Goal: Transaction & Acquisition: Book appointment/travel/reservation

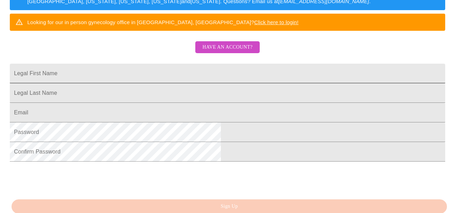
scroll to position [139, 0]
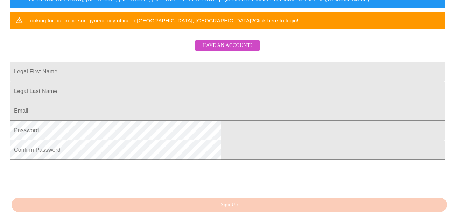
click at [161, 82] on input "Legal First Name" at bounding box center [227, 72] width 435 height 20
type input "[PERSON_NAME]"
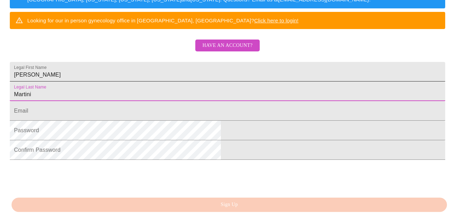
type input "Martini"
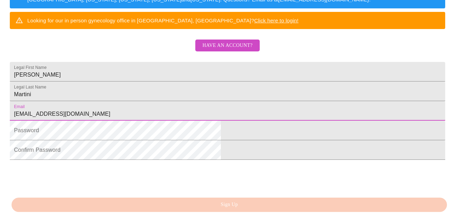
type input "[EMAIL_ADDRESS][DOMAIN_NAME]"
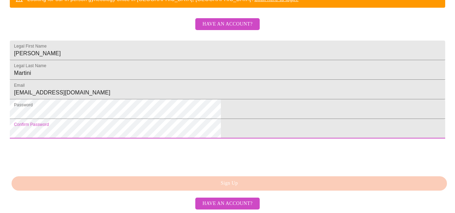
scroll to position [214, 0]
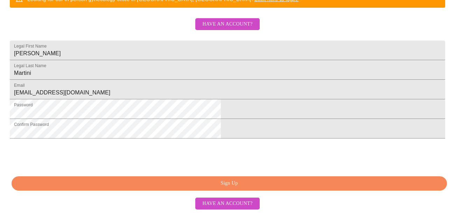
click at [231, 181] on span "Sign Up" at bounding box center [229, 183] width 419 height 9
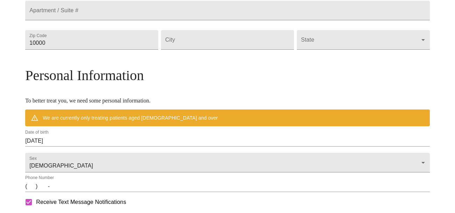
scroll to position [230, 0]
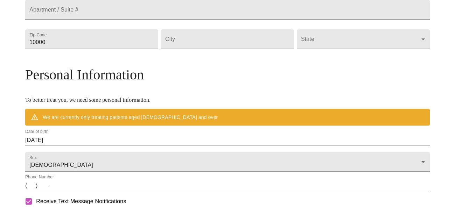
click at [108, 146] on input "[DATE]" at bounding box center [227, 140] width 404 height 11
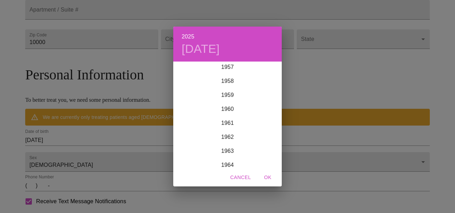
scroll to position [814, 0]
click at [231, 118] on div "1961" at bounding box center [227, 123] width 108 height 14
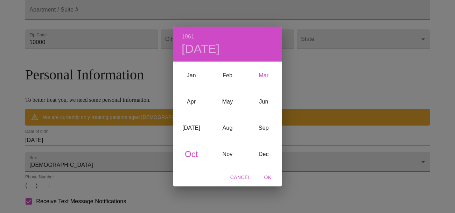
click at [264, 74] on div "Mar" at bounding box center [264, 75] width 36 height 26
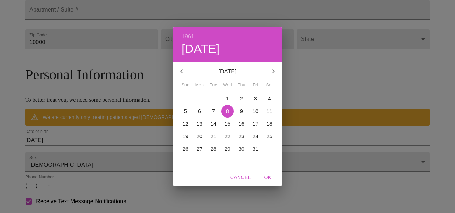
click at [225, 124] on p "15" at bounding box center [228, 123] width 6 height 7
click at [269, 176] on span "OK" at bounding box center [267, 177] width 17 height 9
type input "[DATE]"
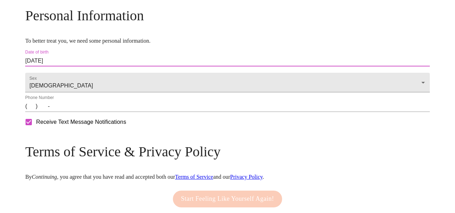
scroll to position [289, 0]
click at [83, 112] on input "(   )    -" at bounding box center [227, 105] width 404 height 11
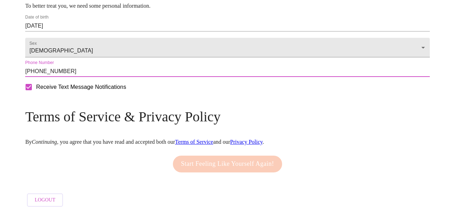
scroll to position [345, 0]
type input "[PHONE_NUMBER]"
click at [213, 139] on link "Terms of Service" at bounding box center [194, 142] width 38 height 6
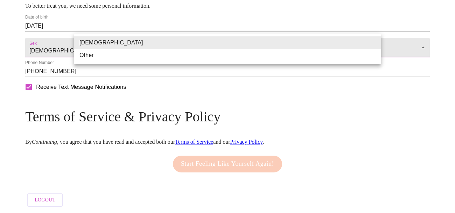
click at [178, 41] on li "[DEMOGRAPHIC_DATA]" at bounding box center [227, 42] width 307 height 13
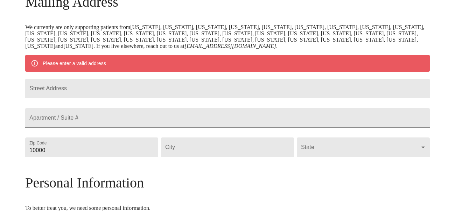
scroll to position [124, 0]
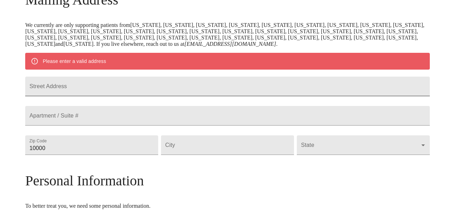
click at [122, 90] on input "Street Address" at bounding box center [227, 87] width 404 height 20
type input "[STREET_ADDRESS]"
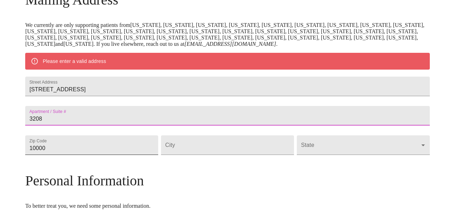
type input "3208"
click at [96, 155] on input "10000" at bounding box center [91, 145] width 133 height 20
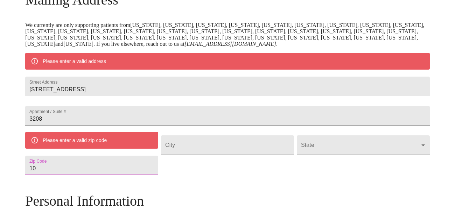
type input "1"
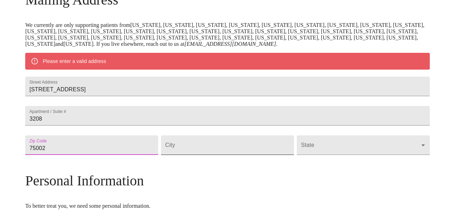
type input "75002"
click at [205, 155] on input "Street Address" at bounding box center [227, 145] width 133 height 20
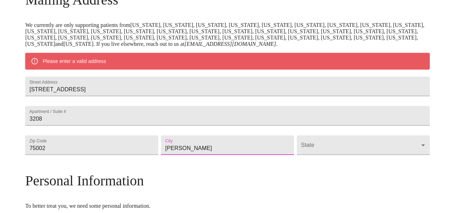
type input "[PERSON_NAME]"
click at [373, 163] on body "MyMenopauseRx Welcome to MyMenopauseRx Since it's your first time here, you'll …" at bounding box center [227, 144] width 449 height 531
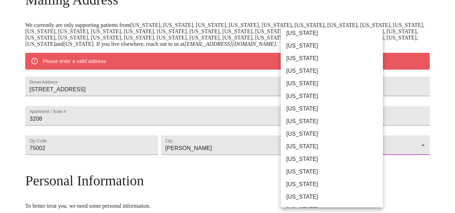
scroll to position [468, 0]
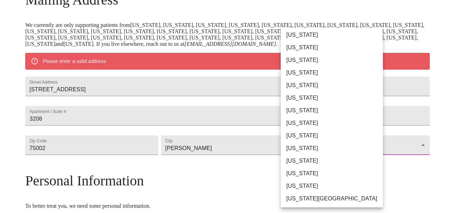
click at [301, 97] on li "[US_STATE]" at bounding box center [332, 98] width 102 height 13
type input "[US_STATE]"
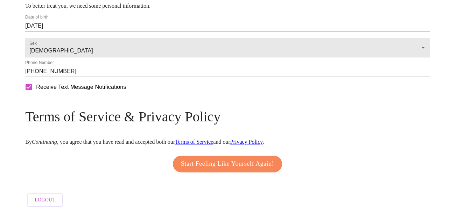
scroll to position [325, 0]
click at [233, 158] on span "Start Feeling Like Yourself Again!" at bounding box center [227, 163] width 93 height 11
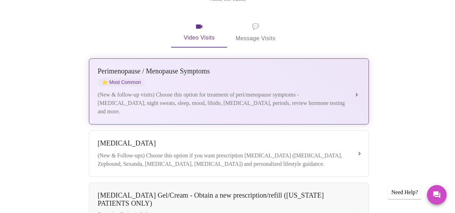
scroll to position [127, 0]
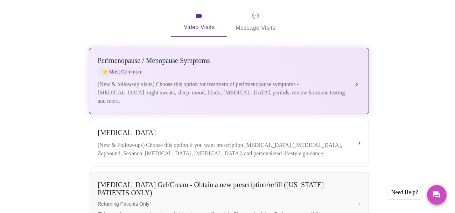
click at [232, 80] on div "(New & follow-up visits) Choose this option for treatment of peri/menopause sym…" at bounding box center [222, 92] width 248 height 25
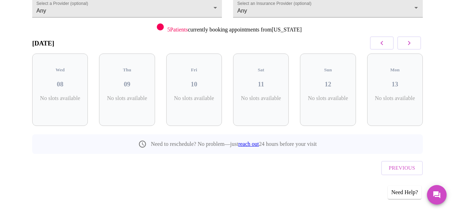
scroll to position [62, 0]
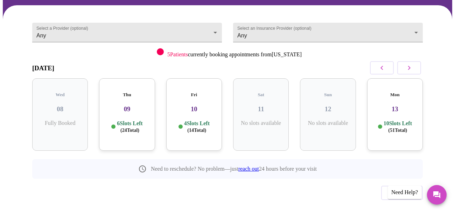
click at [128, 103] on div "Thu 09 6 Slots Left ( 24 Total)" at bounding box center [127, 114] width 56 height 72
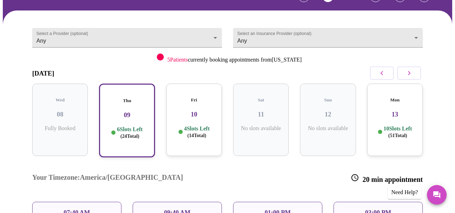
scroll to position [0, 0]
